Goal: Task Accomplishment & Management: Manage account settings

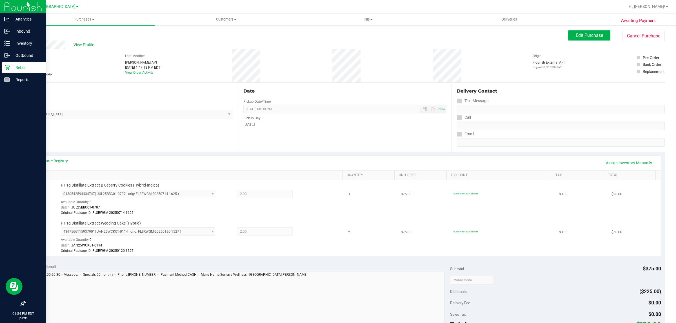
click at [5, 70] on icon at bounding box center [7, 68] width 6 height 6
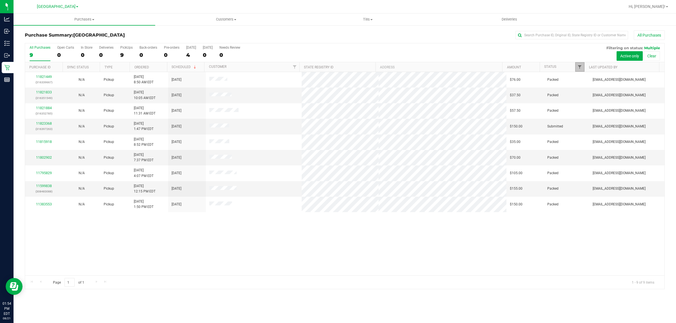
click at [581, 66] on span "Filter" at bounding box center [579, 67] width 5 height 5
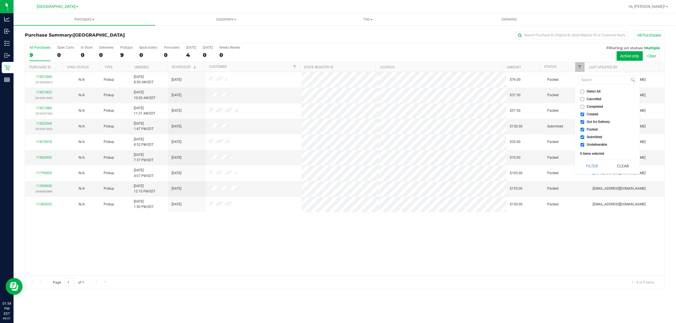
click at [592, 122] on span "Out for Delivery" at bounding box center [597, 121] width 23 height 3
click at [584, 122] on input "Out for Delivery" at bounding box center [582, 122] width 4 height 4
checkbox input "false"
click at [586, 129] on span "Packed" at bounding box center [591, 129] width 11 height 3
click at [584, 129] on input "Packed" at bounding box center [582, 130] width 4 height 4
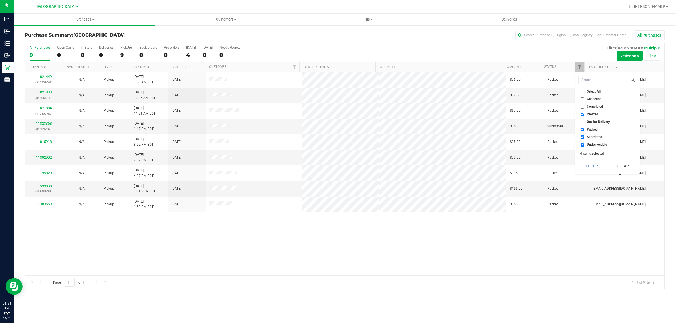
checkbox input "false"
click at [586, 143] on span "Undeliverable" at bounding box center [596, 144] width 20 height 3
click at [584, 143] on input "Undeliverable" at bounding box center [582, 145] width 4 height 4
checkbox input "false"
click at [588, 161] on button "Filter" at bounding box center [591, 166] width 27 height 12
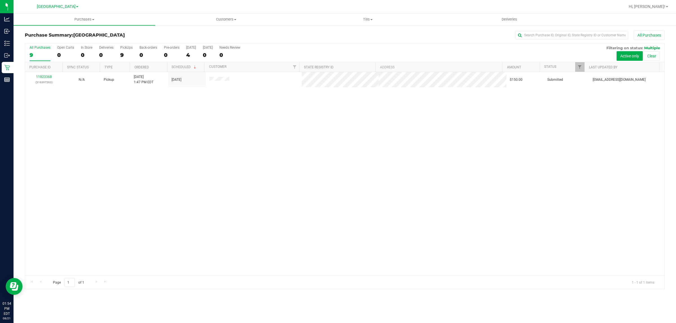
click at [528, 137] on div "11823368 (316397263) N/A Pickup 8/21/2025 1:47 PM EDT 8/21/2025 $150.00 Submitt…" at bounding box center [344, 174] width 639 height 204
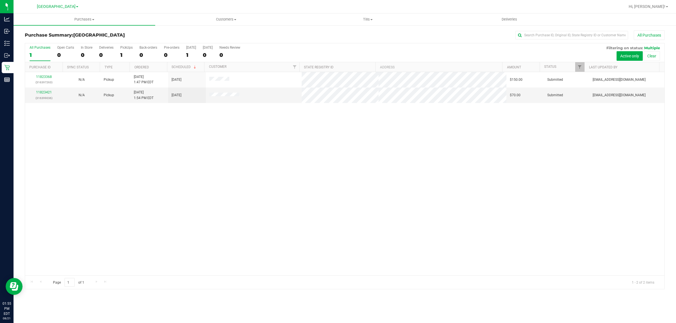
click at [84, 128] on div "11823368 (316397263) N/A Pickup 8/21/2025 1:47 PM EDT 8/21/2025 $150.00 Submitt…" at bounding box center [344, 174] width 639 height 204
click at [47, 93] on link "11823421" at bounding box center [44, 92] width 16 height 4
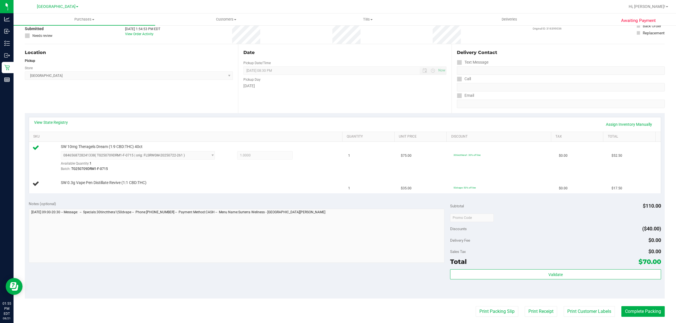
scroll to position [38, 0]
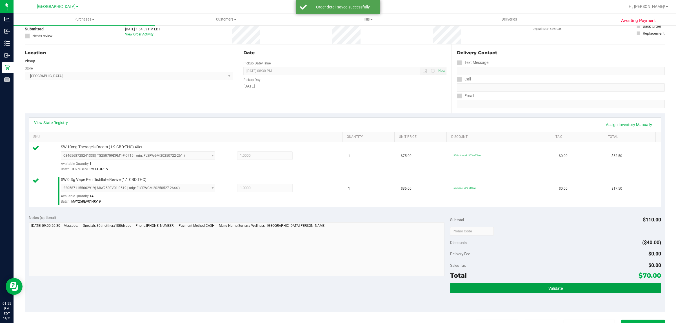
click at [523, 291] on button "Validate" at bounding box center [555, 288] width 211 height 10
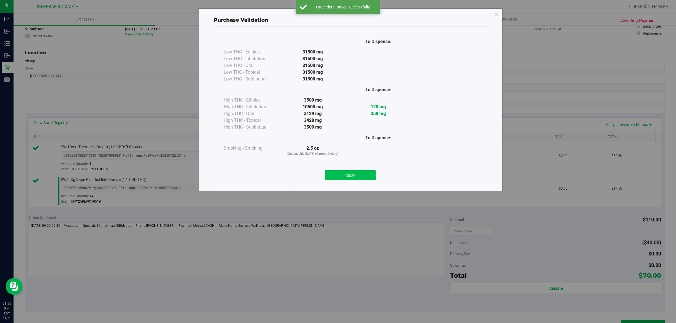
click at [363, 177] on button "Close" at bounding box center [350, 175] width 51 height 10
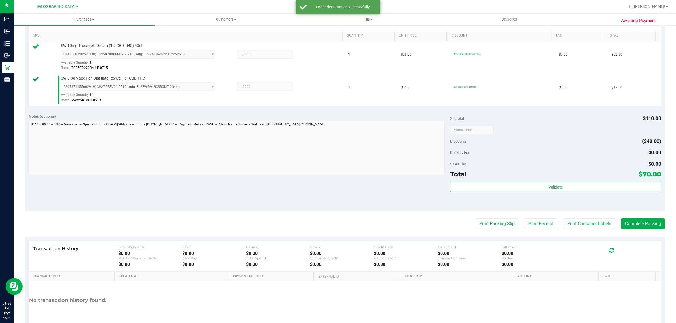
scroll to position [137, 0]
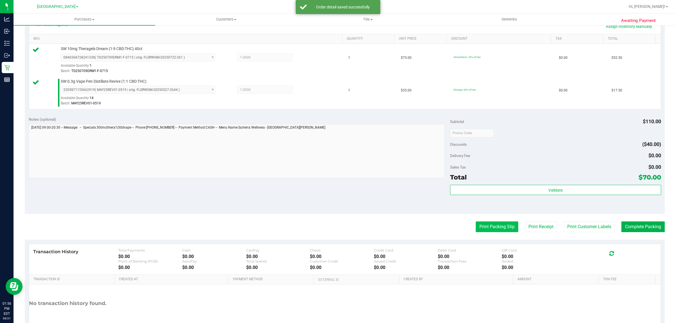
click at [486, 228] on button "Print Packing Slip" at bounding box center [497, 227] width 43 height 11
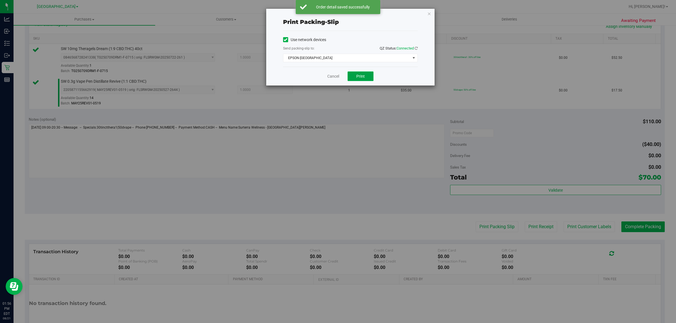
click at [369, 80] on button "Print" at bounding box center [360, 77] width 26 height 10
click at [330, 79] on link "Cancel" at bounding box center [333, 76] width 12 height 6
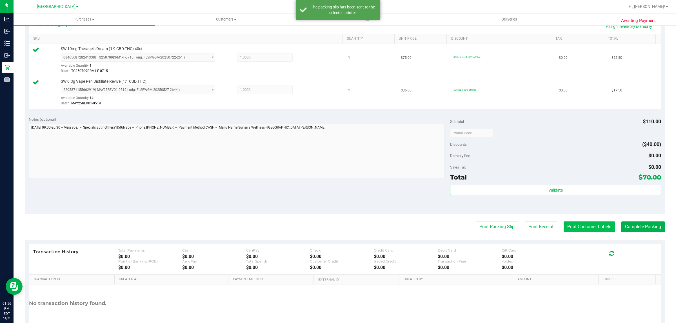
click at [586, 229] on button "Print Customer Labels" at bounding box center [588, 227] width 51 height 11
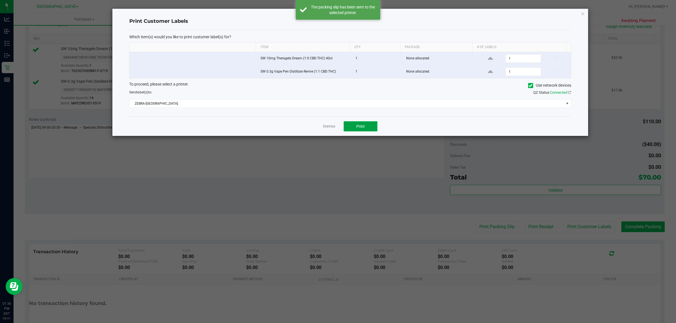
click at [369, 123] on button "Print" at bounding box center [361, 126] width 34 height 10
click at [327, 127] on link "Dismiss" at bounding box center [329, 126] width 12 height 5
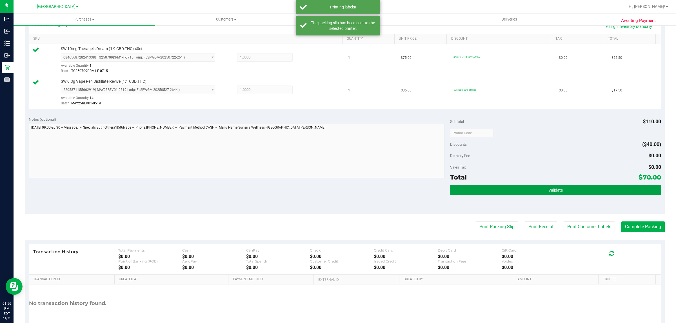
click at [501, 192] on button "Validate" at bounding box center [555, 190] width 211 height 10
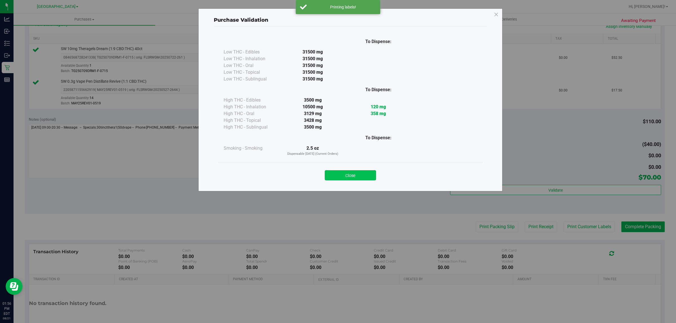
click at [336, 178] on button "Close" at bounding box center [350, 175] width 51 height 10
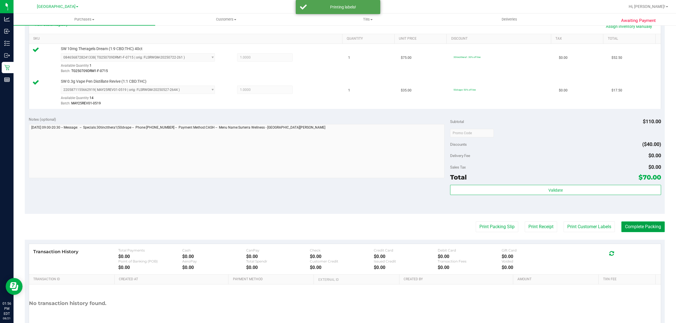
click at [638, 227] on button "Complete Packing" at bounding box center [642, 227] width 43 height 11
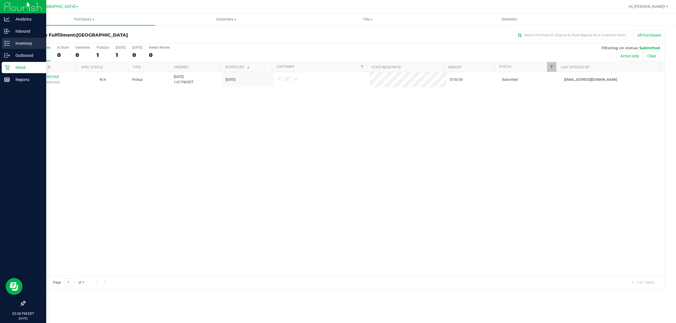
click at [8, 43] on icon at bounding box center [7, 44] width 6 height 6
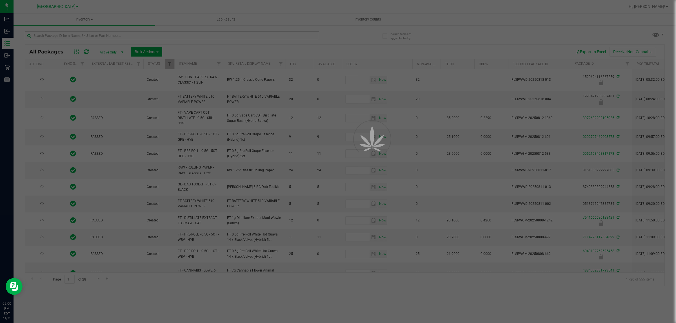
click at [66, 35] on div at bounding box center [338, 161] width 676 height 323
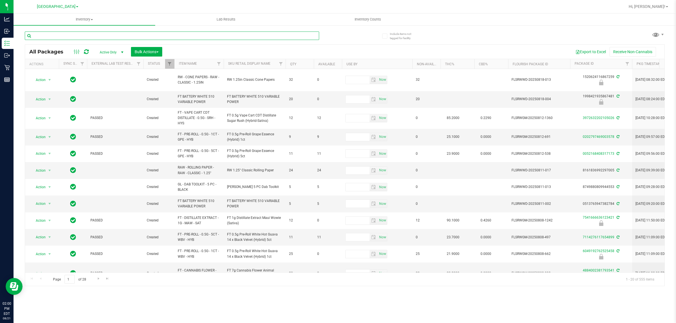
click at [58, 34] on input "text" at bounding box center [172, 36] width 294 height 8
type input "3732835702777170"
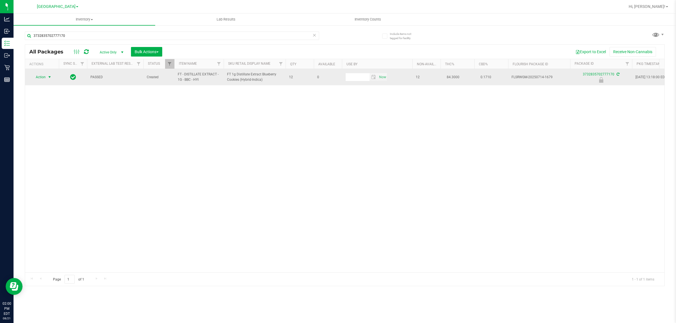
click at [49, 76] on span "select" at bounding box center [49, 77] width 5 height 5
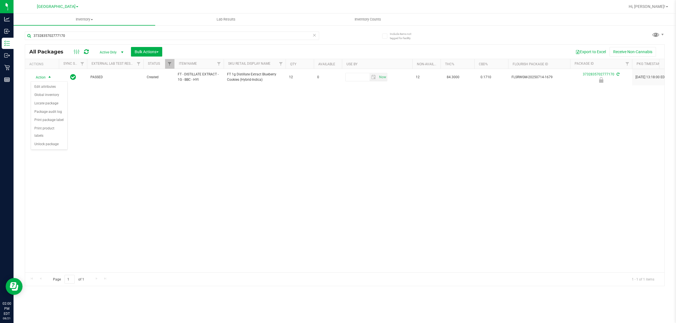
click at [45, 143] on div "Action Edit attributes Global inventory Locate package Package audit log Print …" at bounding box center [49, 115] width 37 height 68
click at [45, 141] on li "Unlock package" at bounding box center [49, 144] width 36 height 8
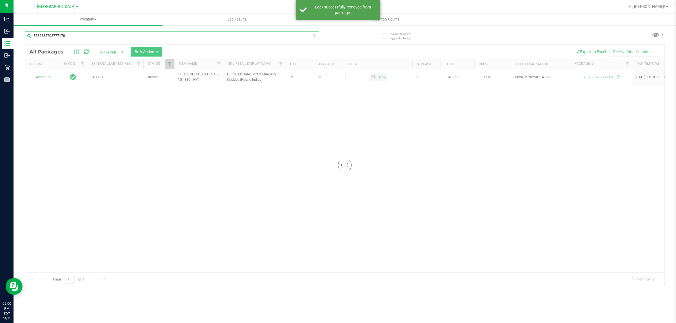
click at [69, 36] on input "3732835702777170" at bounding box center [172, 36] width 294 height 8
type input "2652823651659432"
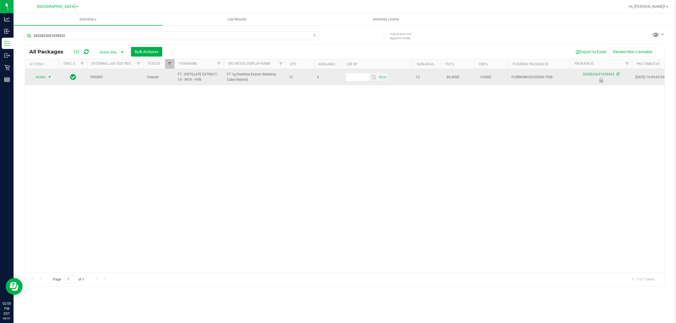
click at [46, 78] on span "select" at bounding box center [49, 77] width 7 height 8
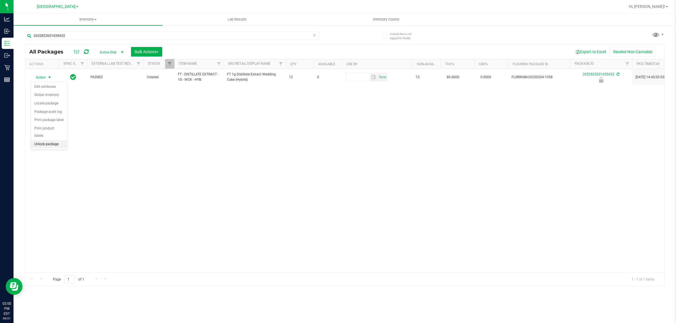
click at [46, 141] on li "Unlock package" at bounding box center [49, 144] width 36 height 8
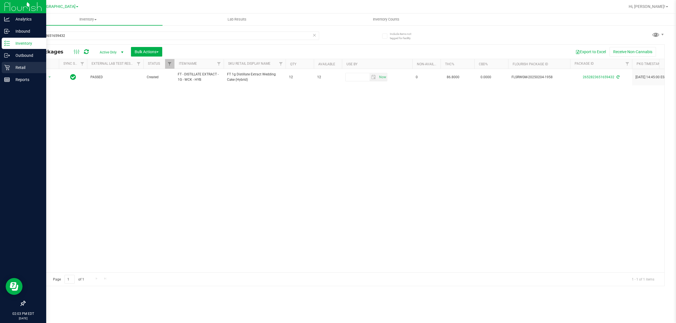
click at [13, 70] on p "Retail" at bounding box center [27, 67] width 34 height 7
